Goal: Task Accomplishment & Management: Use online tool/utility

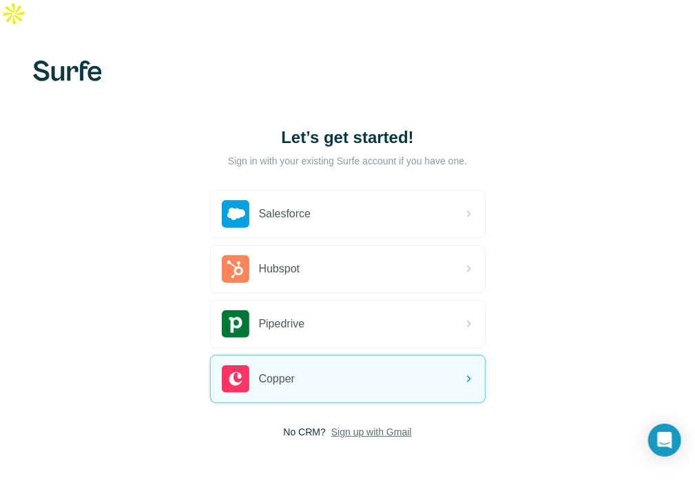
click at [374, 425] on span "Sign up with Gmail" at bounding box center [371, 432] width 81 height 14
click at [368, 453] on button "Sign up with Google" at bounding box center [347, 467] width 275 height 28
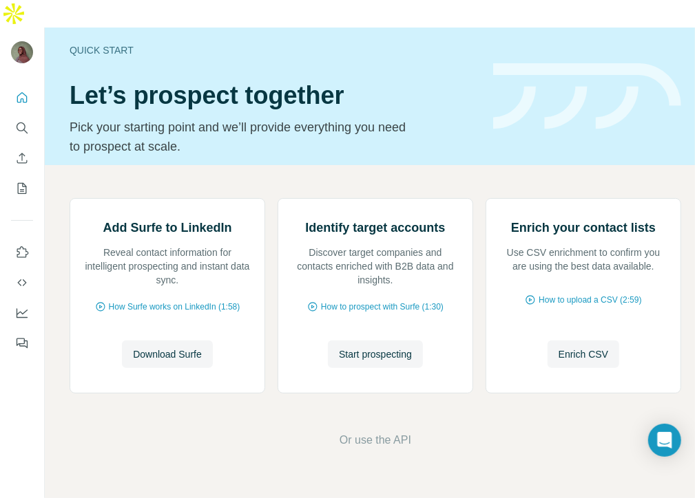
click at [167, 165] on div "Add Surfe to LinkedIn Reveal contact information for intelligent prospecting an…" at bounding box center [375, 323] width 661 height 317
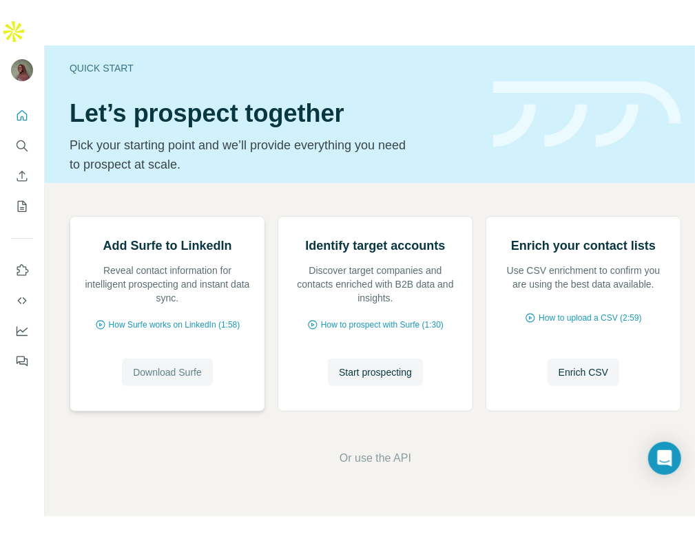
scroll to position [21, 0]
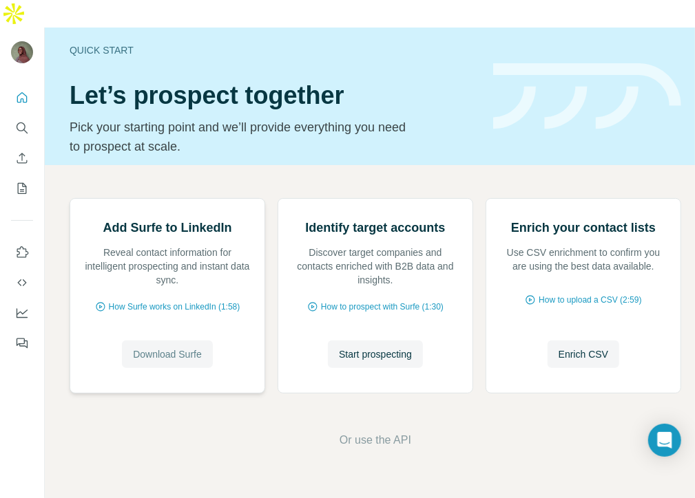
click at [169, 361] on span "Download Surfe" at bounding box center [167, 355] width 69 height 14
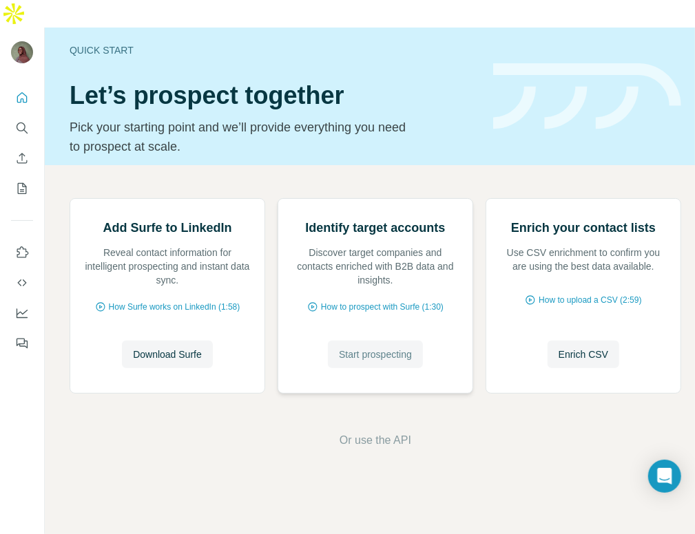
click at [392, 361] on span "Start prospecting" at bounding box center [375, 355] width 73 height 14
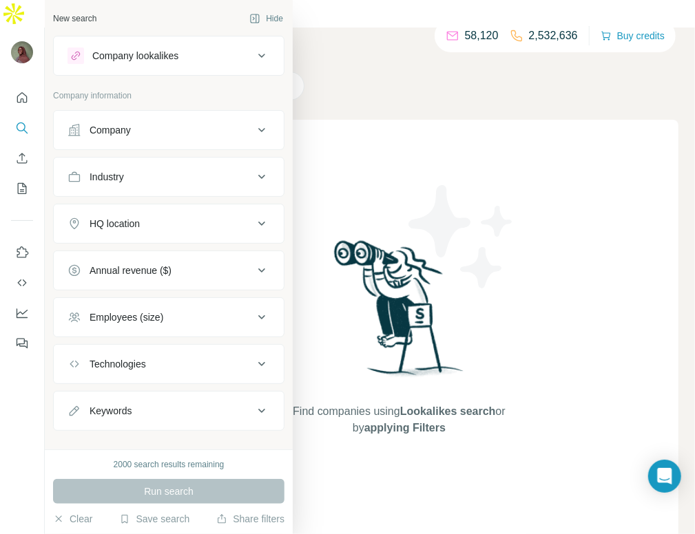
click at [243, 134] on div "Company" at bounding box center [160, 130] width 186 height 14
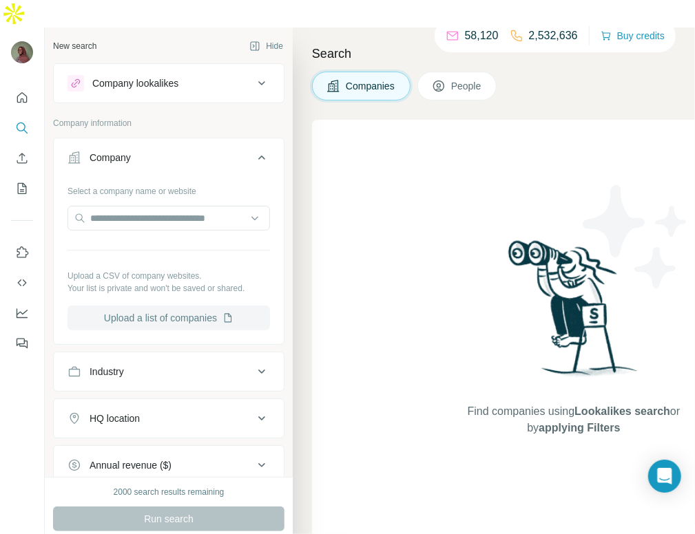
click at [184, 306] on button "Upload a list of companies" at bounding box center [168, 318] width 202 height 25
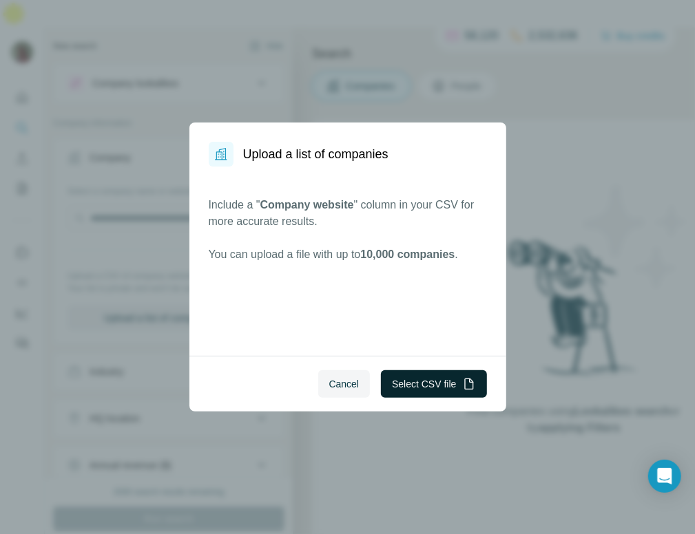
click at [439, 386] on button "Select CSV file" at bounding box center [433, 384] width 105 height 28
click at [348, 382] on span "Cancel" at bounding box center [344, 384] width 30 height 14
